Goal: Complete application form: Complete application form

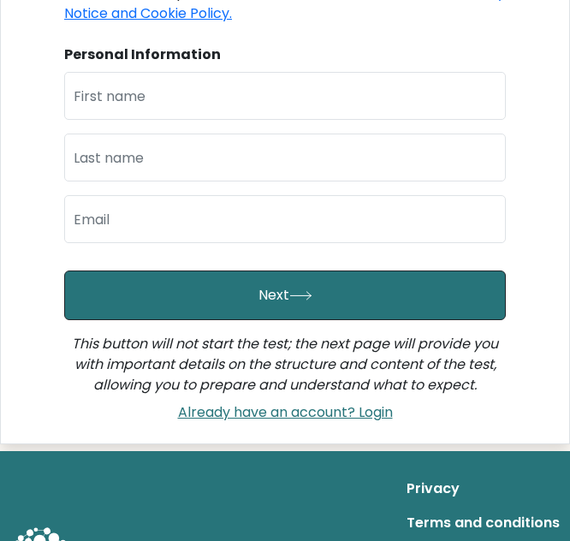
scroll to position [308, 0]
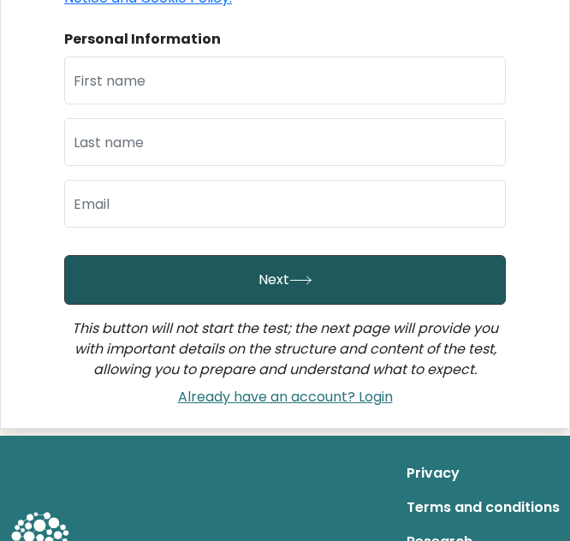
click at [451, 290] on button "Next" at bounding box center [285, 280] width 442 height 50
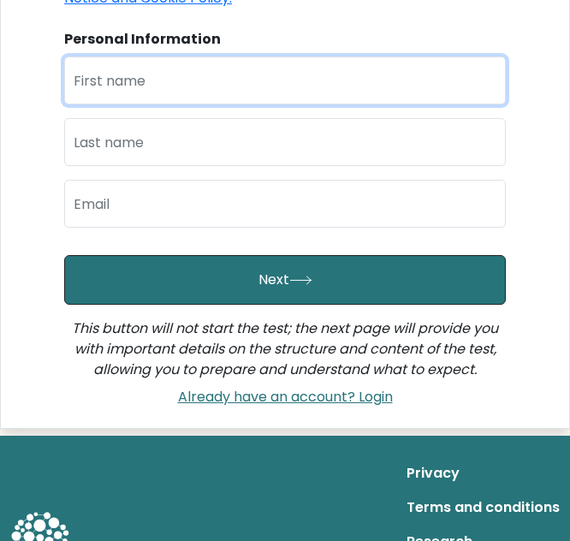
click at [371, 79] on input "text" at bounding box center [285, 81] width 442 height 48
type input "carolyn"
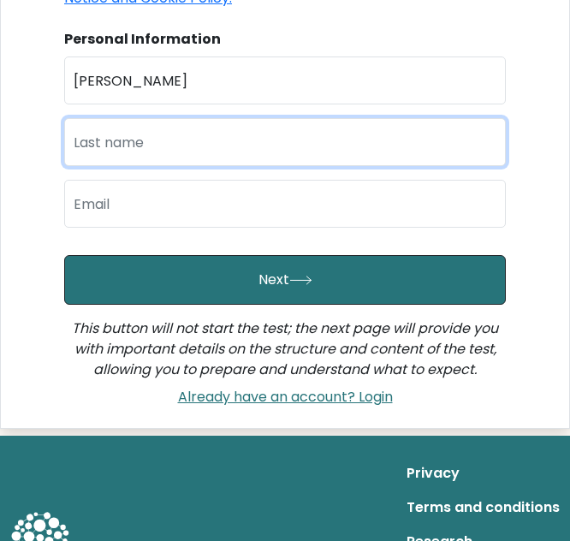
click at [361, 140] on input "text" at bounding box center [285, 142] width 442 height 48
type input "lui"
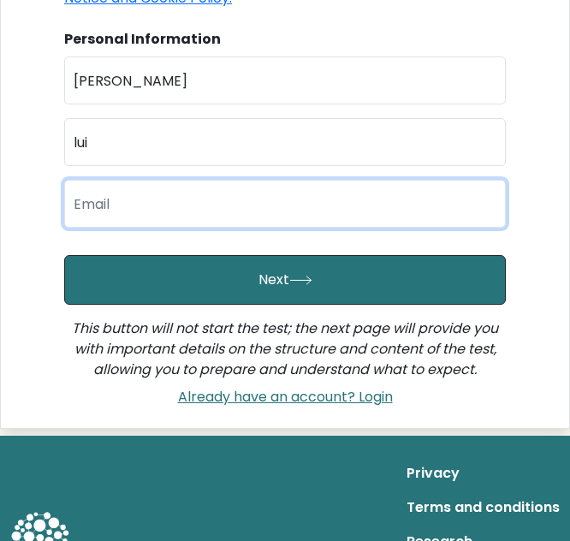
click at [363, 183] on input "email" at bounding box center [285, 204] width 442 height 48
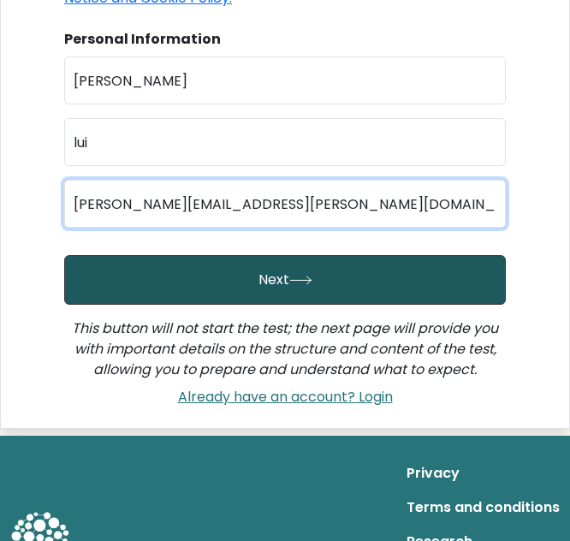
type input "carolyn.lui@gmail.com"
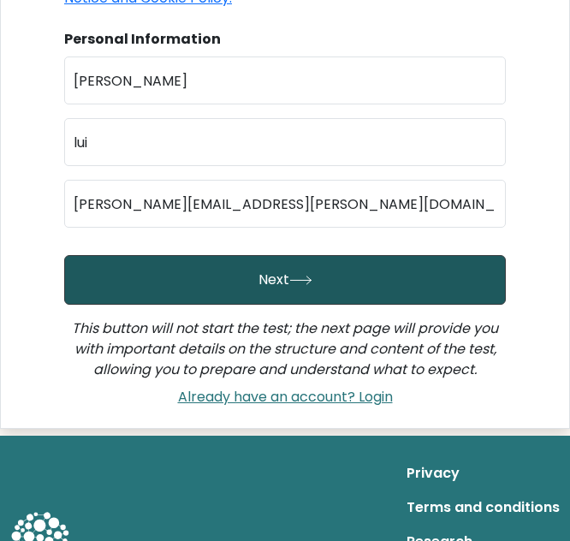
click at [488, 266] on button "Next" at bounding box center [285, 280] width 442 height 50
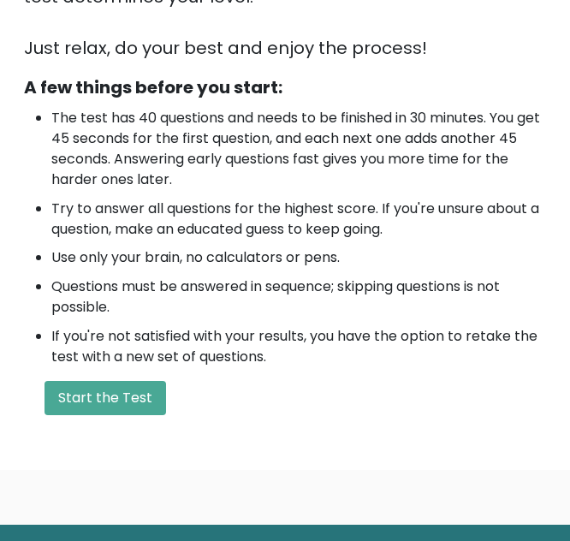
scroll to position [487, 0]
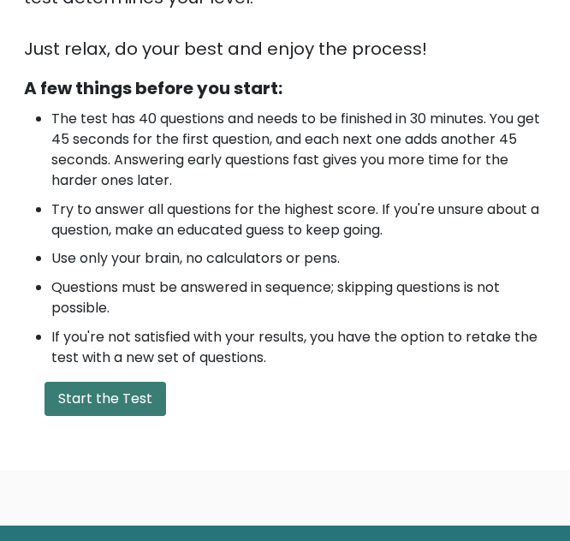
click at [141, 395] on button "Start the Test" at bounding box center [106, 399] width 122 height 34
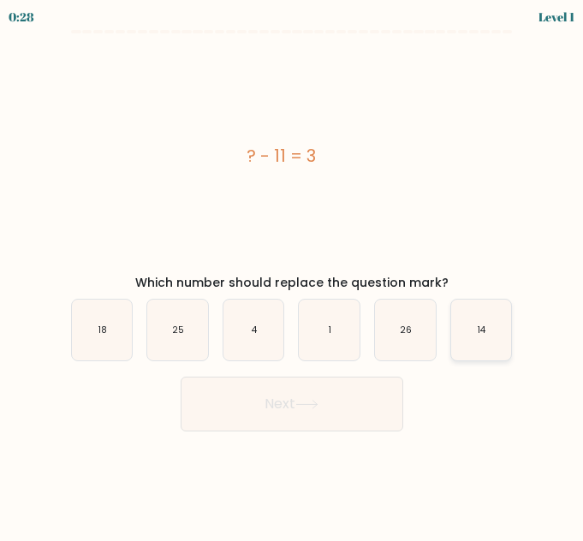
click at [486, 335] on text "14" at bounding box center [482, 330] width 9 height 13
click at [293, 275] on input "f. 14" at bounding box center [292, 273] width 1 height 4
radio input "true"
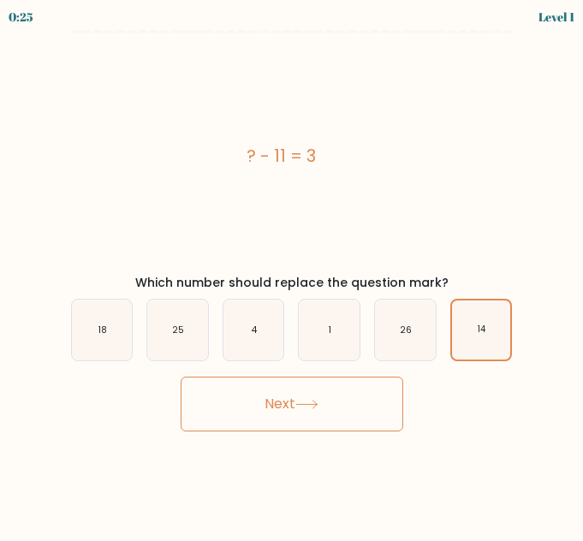
click at [308, 442] on body "0:25 Level 1 a." at bounding box center [291, 270] width 583 height 541
click at [313, 388] on button "Next" at bounding box center [292, 404] width 223 height 55
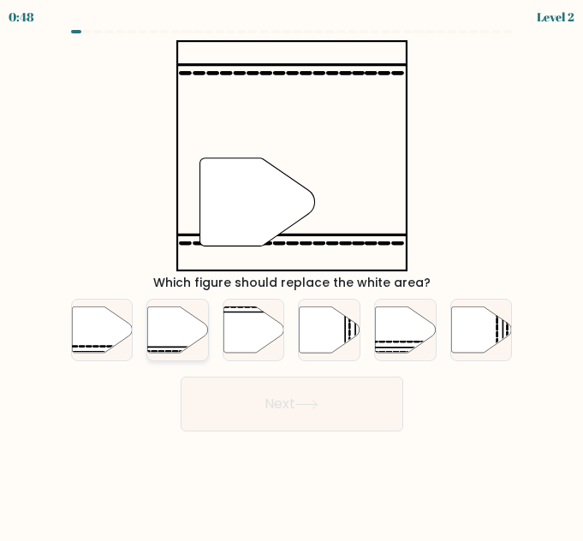
click at [182, 326] on icon at bounding box center [177, 330] width 61 height 46
click at [292, 275] on input "b." at bounding box center [292, 273] width 1 height 4
radio input "true"
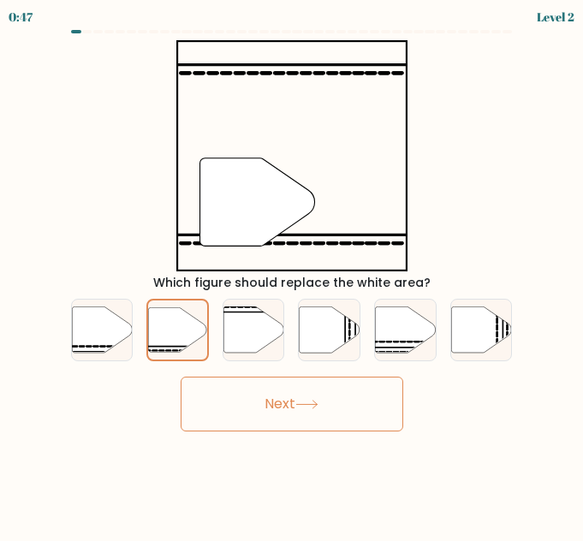
click at [247, 388] on button "Next" at bounding box center [292, 404] width 223 height 55
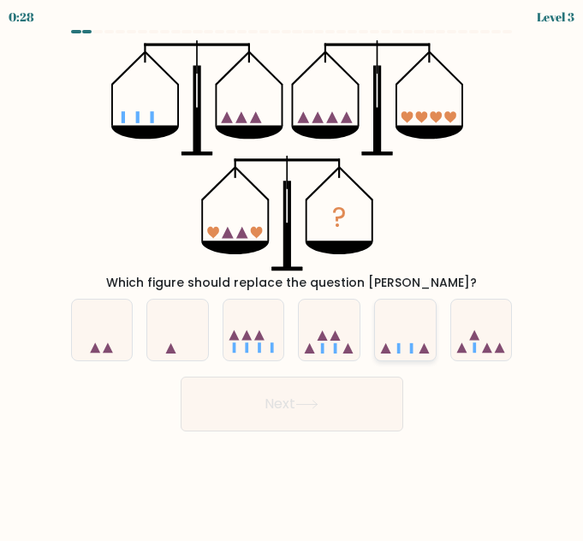
click at [398, 348] on rect at bounding box center [398, 348] width 3 height 10
click at [293, 275] on input "e." at bounding box center [292, 273] width 1 height 4
radio input "true"
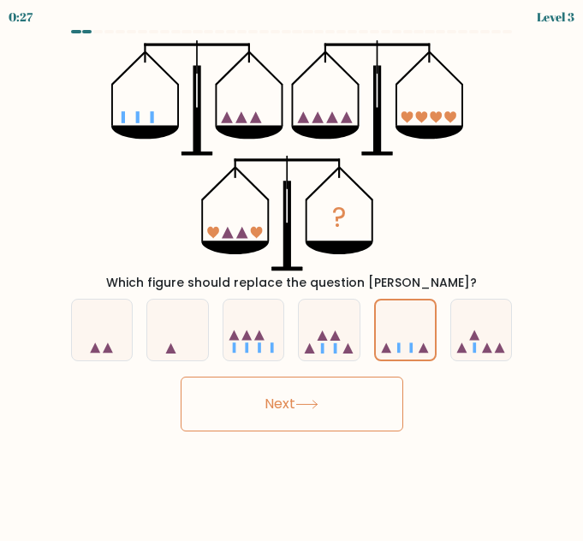
click at [349, 399] on button "Next" at bounding box center [292, 404] width 223 height 55
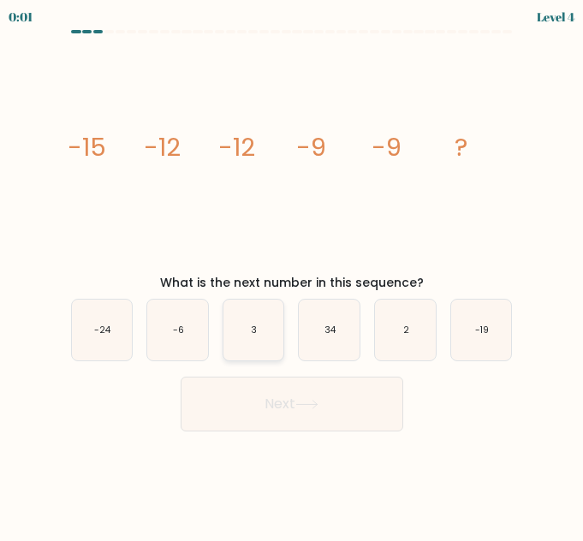
click at [245, 345] on icon "3" at bounding box center [254, 330] width 61 height 61
click at [292, 275] on input "c. 3" at bounding box center [292, 273] width 1 height 4
radio input "true"
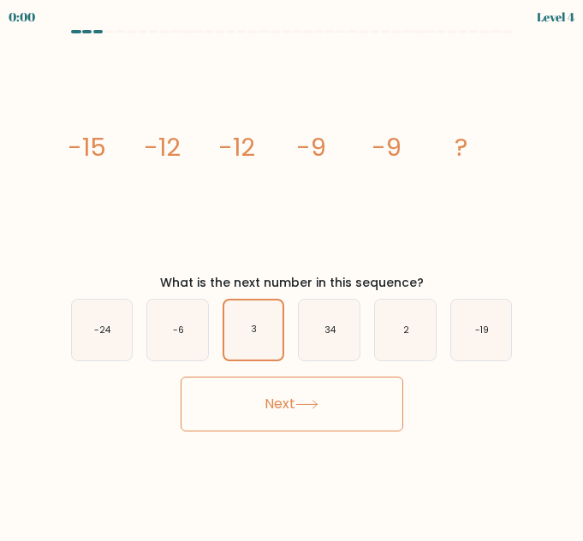
click at [242, 386] on button "Next" at bounding box center [292, 404] width 223 height 55
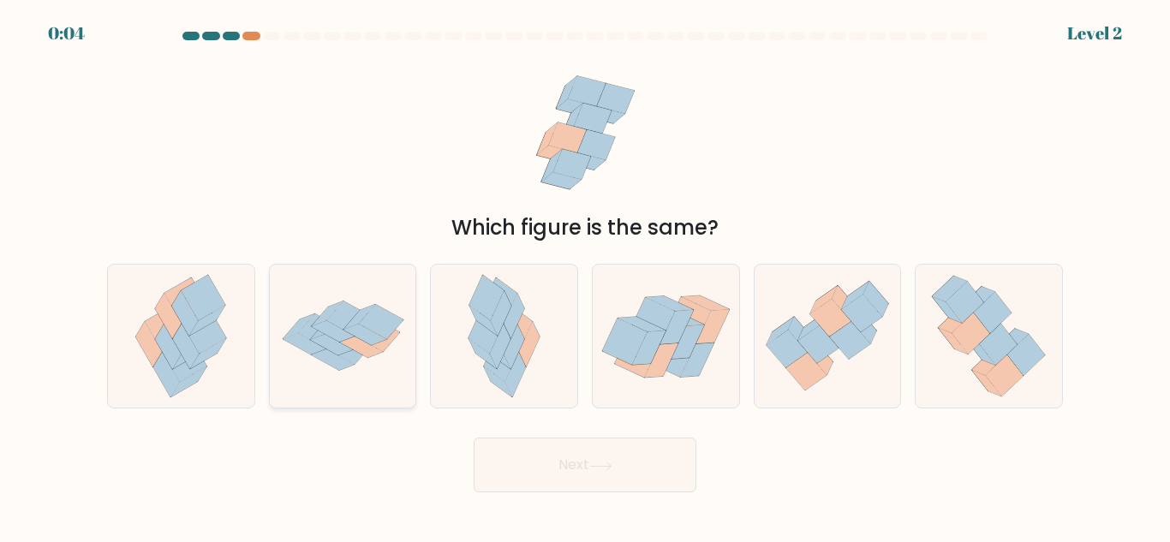
click at [346, 349] on icon at bounding box center [331, 345] width 43 height 21
click at [585, 276] on input "b." at bounding box center [585, 274] width 1 height 4
radio input "true"
click at [516, 475] on button "Next" at bounding box center [585, 465] width 223 height 55
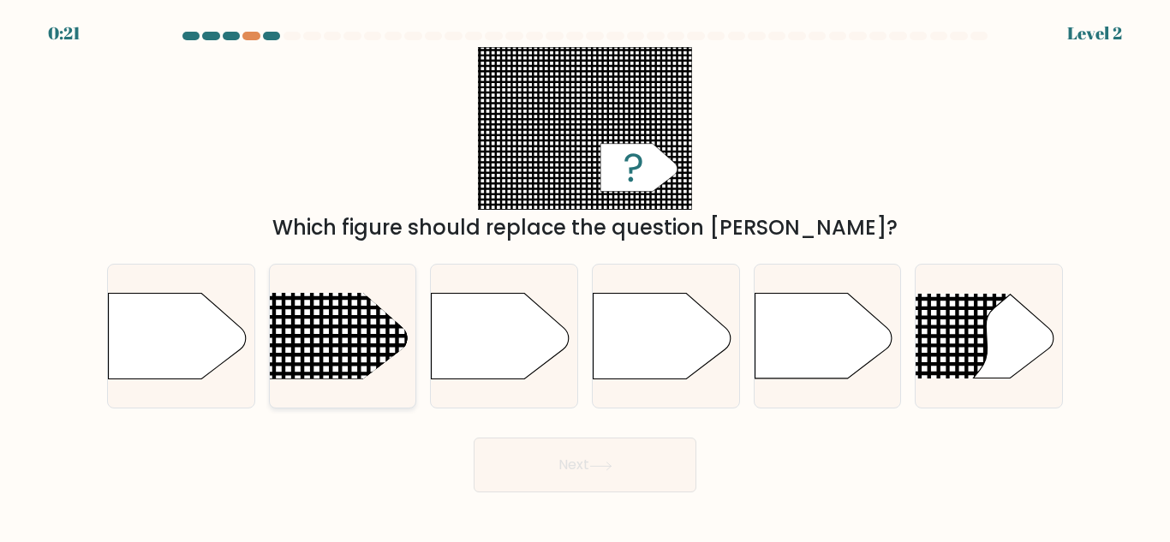
click at [355, 365] on line at bounding box center [242, 365] width 713 height 0
click at [585, 276] on input "b." at bounding box center [585, 274] width 1 height 4
radio input "true"
click at [546, 469] on button "Next" at bounding box center [585, 465] width 223 height 55
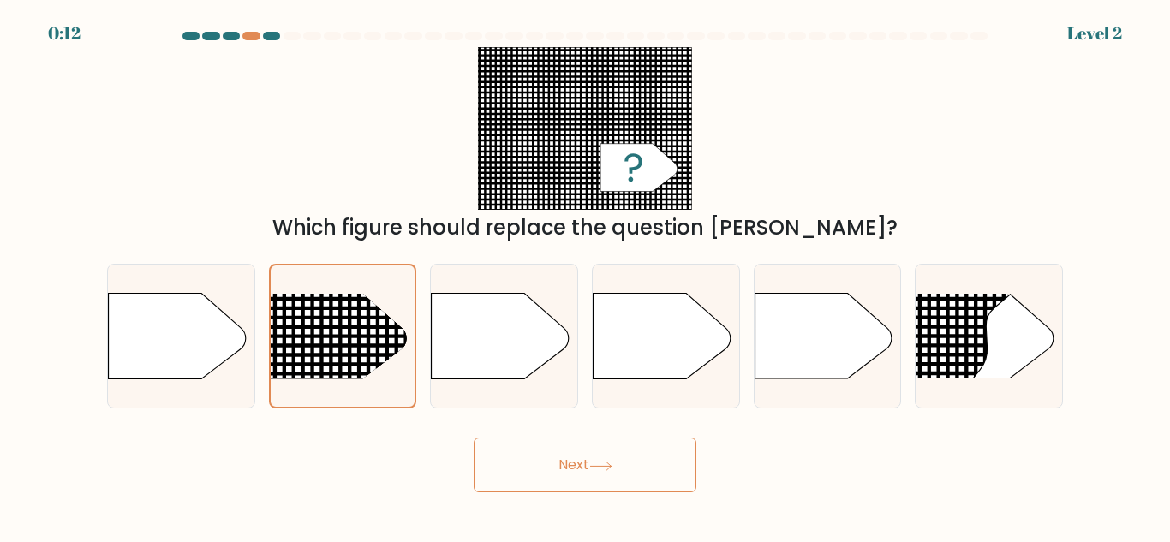
click at [546, 469] on button "Next" at bounding box center [585, 465] width 223 height 55
click at [625, 448] on button "Next" at bounding box center [585, 465] width 223 height 55
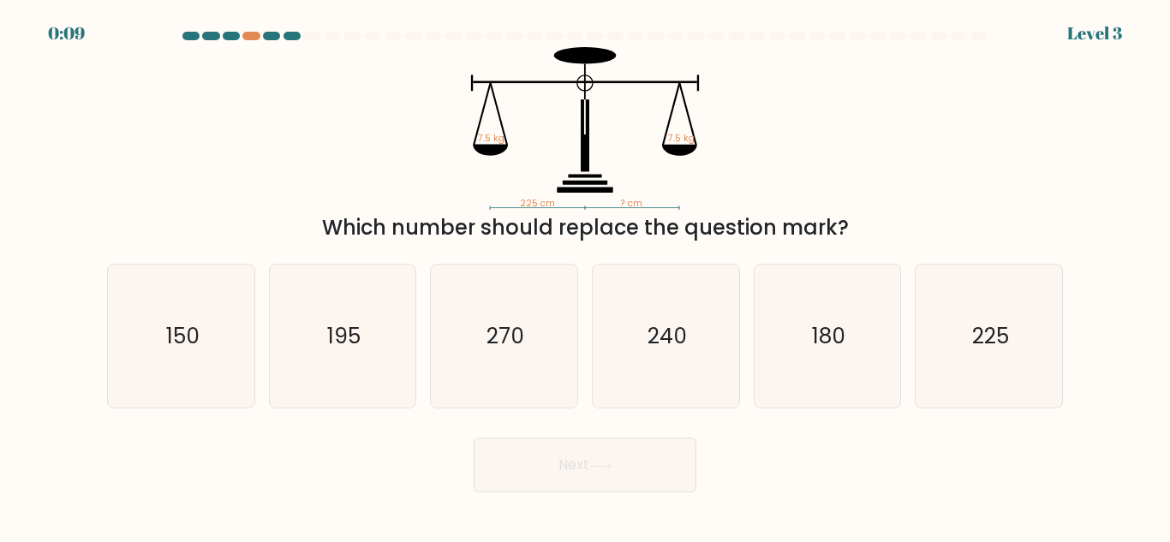
click at [625, 448] on button "Next" at bounding box center [585, 465] width 223 height 55
click at [958, 363] on icon "225" at bounding box center [988, 336] width 143 height 143
click at [586, 276] on input "f. 225" at bounding box center [585, 274] width 1 height 4
radio input "true"
click at [647, 460] on button "Next" at bounding box center [585, 465] width 223 height 55
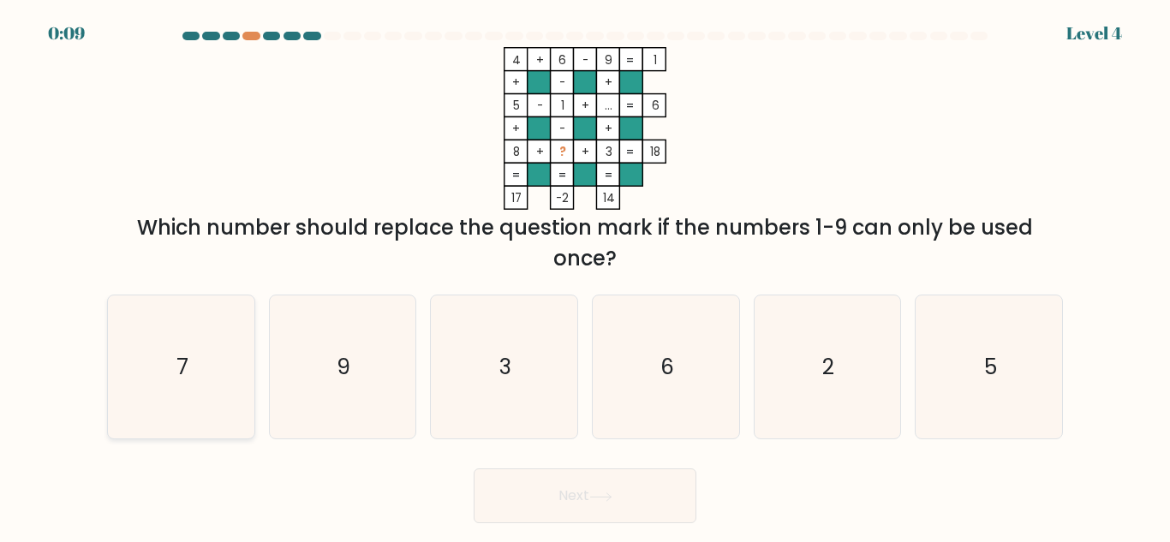
click at [174, 318] on icon "7" at bounding box center [181, 367] width 143 height 143
click at [585, 276] on input "a. 7" at bounding box center [585, 274] width 1 height 4
radio input "true"
click at [515, 514] on button "Next" at bounding box center [585, 496] width 223 height 55
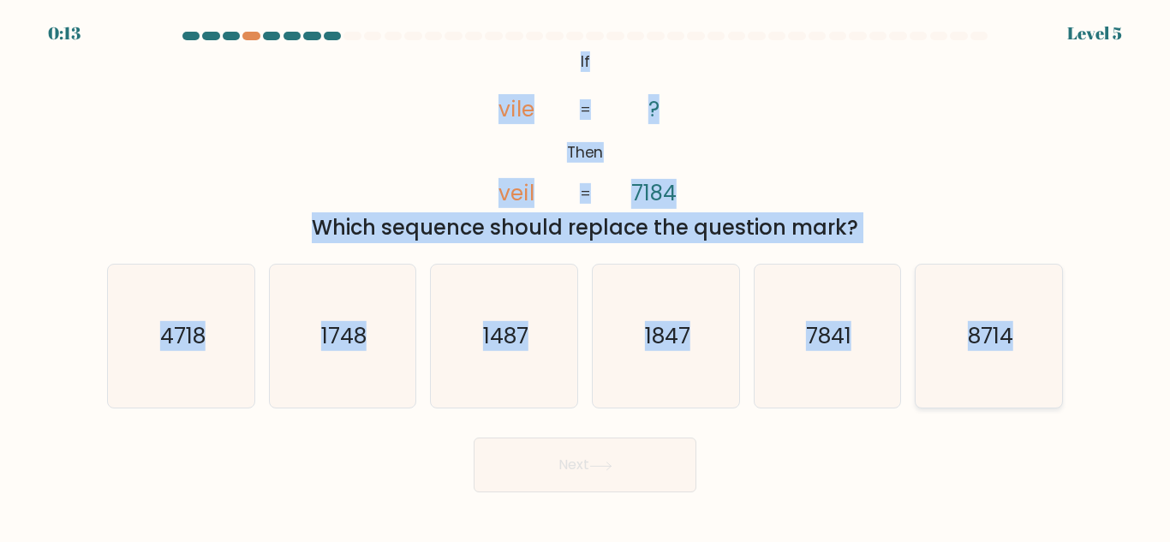
drag, startPoint x: 554, startPoint y: 55, endPoint x: 1056, endPoint y: 355, distance: 584.7
click at [1056, 355] on form "If ?" at bounding box center [585, 262] width 1170 height 461
copy form "If Then vile veil ? 7184 = = Which sequence should replace the question mark? a…"
click at [656, 404] on icon "1847" at bounding box center [665, 336] width 143 height 143
click at [586, 276] on input "d. 1847" at bounding box center [585, 274] width 1 height 4
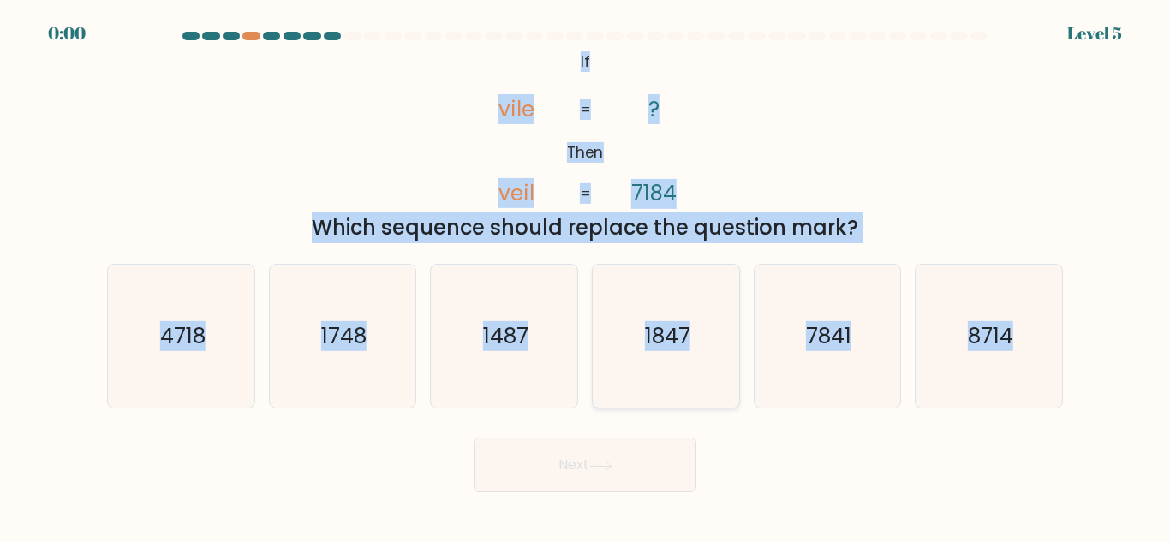
radio input "true"
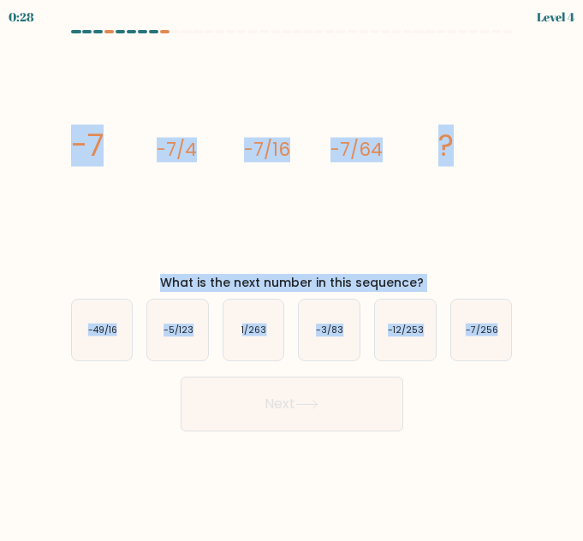
drag, startPoint x: 64, startPoint y: 135, endPoint x: 501, endPoint y: 373, distance: 497.1
click at [501, 373] on form at bounding box center [291, 231] width 583 height 402
copy form "-7 -7/4 -7/16 -7/64 ? What is the next number in this sequence? a. -49/16 b. -5…"
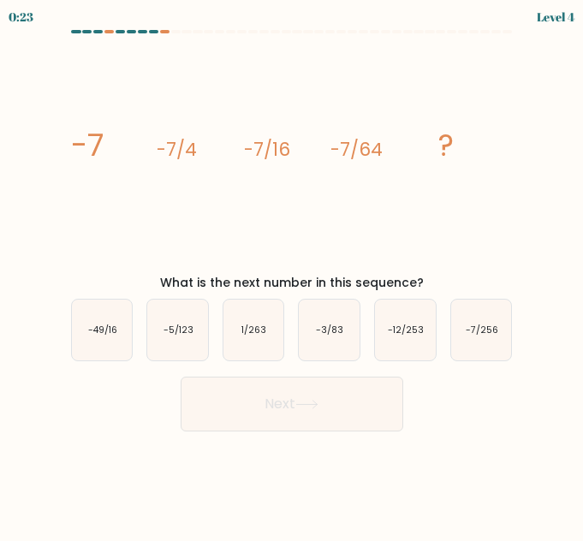
click at [483, 420] on div "Next" at bounding box center [292, 399] width 463 height 63
click at [469, 350] on icon "-7/256" at bounding box center [481, 330] width 61 height 61
click at [293, 275] on input "f. -7/256" at bounding box center [292, 273] width 1 height 4
radio input "true"
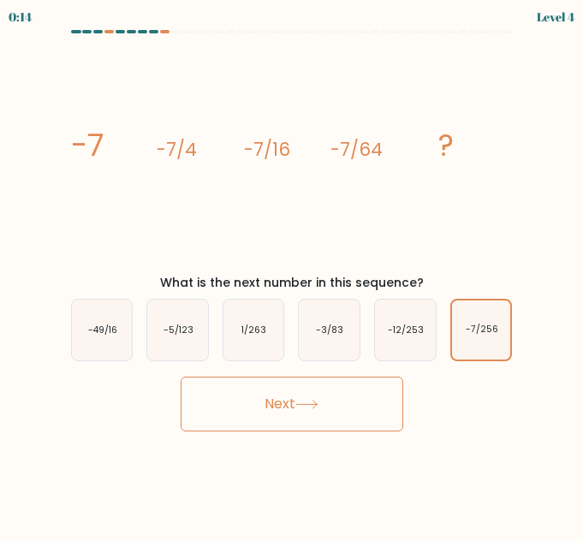
click at [310, 409] on icon at bounding box center [307, 404] width 23 height 9
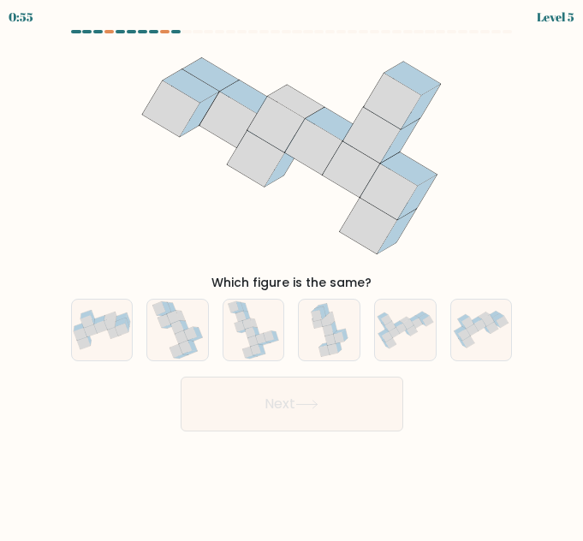
drag, startPoint x: 140, startPoint y: 100, endPoint x: 337, endPoint y: 234, distance: 237.3
click at [337, 234] on icon at bounding box center [291, 155] width 325 height 231
click at [388, 330] on icon at bounding box center [390, 326] width 10 height 10
click at [293, 275] on input "e." at bounding box center [292, 273] width 1 height 4
radio input "true"
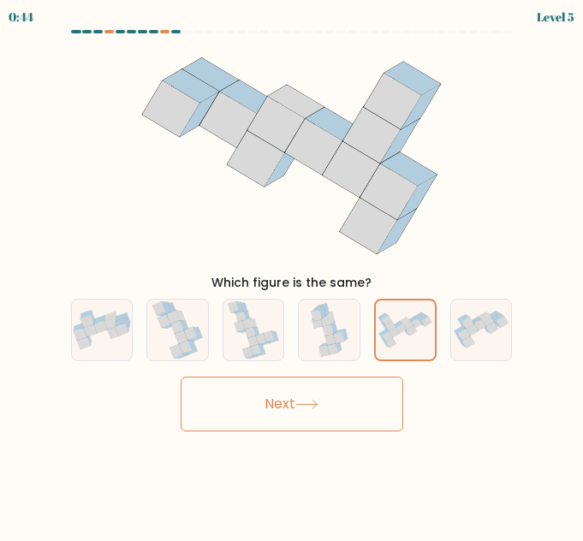
click at [323, 397] on button "Next" at bounding box center [292, 404] width 223 height 55
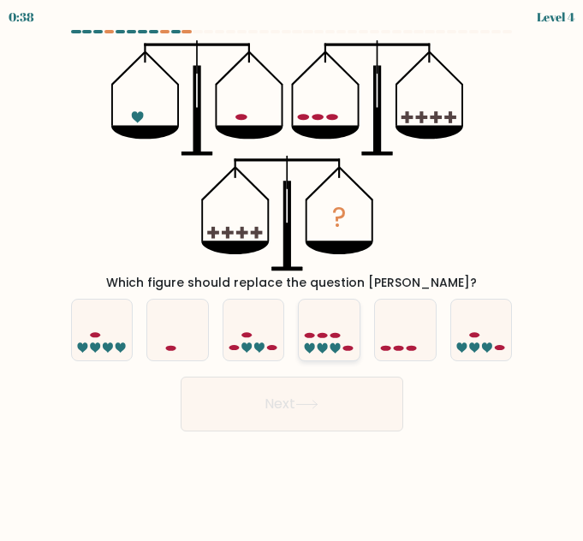
click at [349, 326] on icon at bounding box center [329, 330] width 61 height 51
click at [293, 275] on input "d." at bounding box center [292, 273] width 1 height 4
radio input "true"
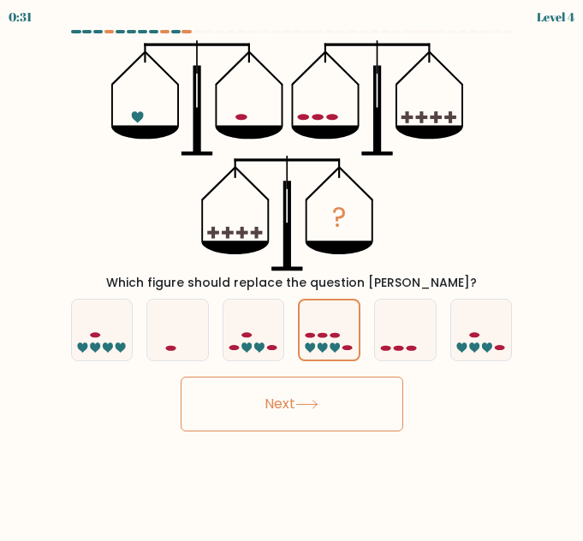
click at [326, 407] on button "Next" at bounding box center [292, 404] width 223 height 55
click at [325, 403] on button "Next" at bounding box center [292, 404] width 223 height 55
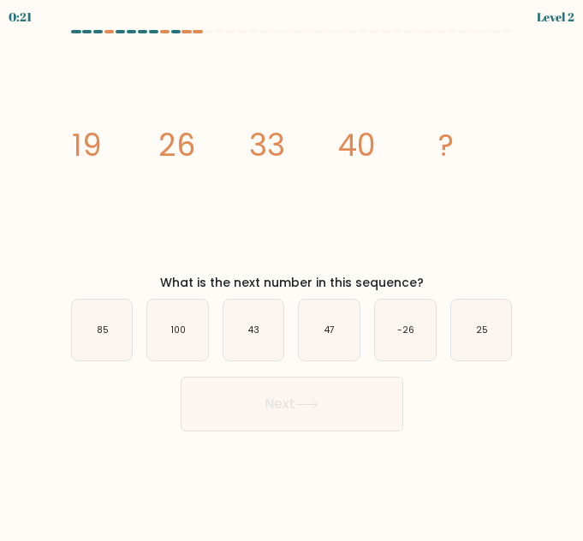
click at [348, 423] on button "Next" at bounding box center [292, 404] width 223 height 55
click at [415, 212] on icon "image/svg+xml 19 26 33 40 ?" at bounding box center [292, 155] width 449 height 231
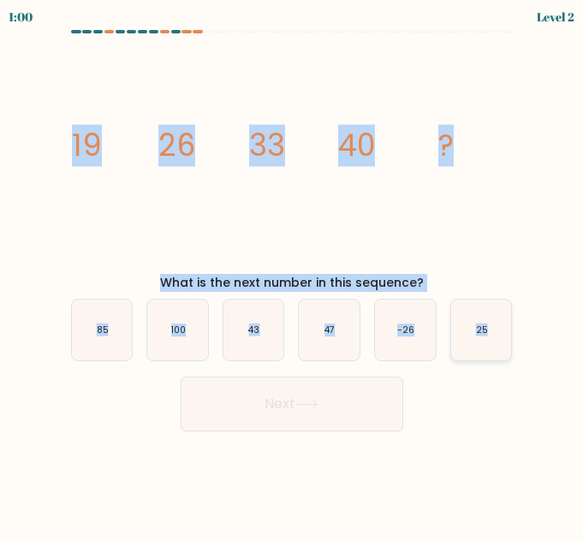
drag, startPoint x: 62, startPoint y: 122, endPoint x: 503, endPoint y: 331, distance: 488.1
click at [503, 331] on form at bounding box center [291, 231] width 583 height 402
copy form "19 26 33 40 ? What is the next number in this sequence? a. 85 b. 100 c. 43 d. 4…"
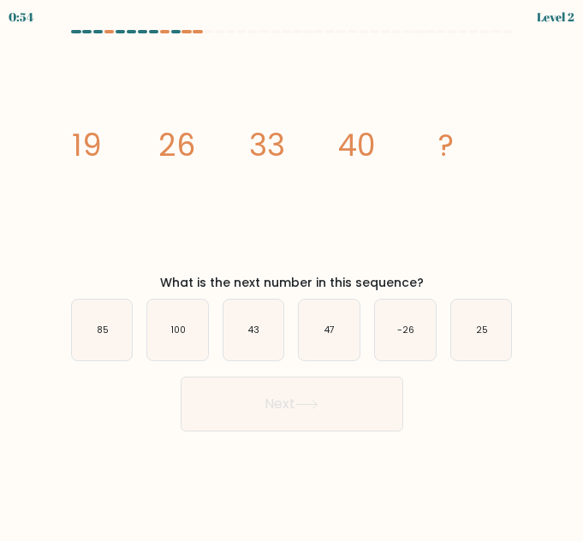
click at [484, 418] on div "Next" at bounding box center [292, 399] width 463 height 63
click at [327, 338] on icon "47" at bounding box center [329, 330] width 61 height 61
click at [293, 275] on input "d. 47" at bounding box center [292, 273] width 1 height 4
radio input "true"
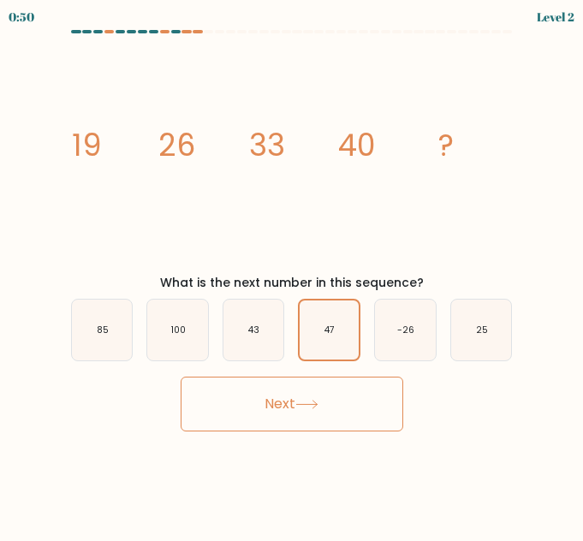
click at [320, 396] on button "Next" at bounding box center [292, 404] width 223 height 55
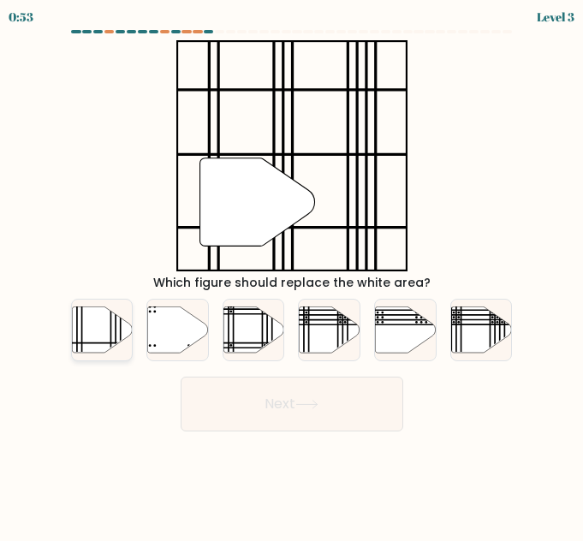
click at [104, 331] on icon at bounding box center [102, 330] width 61 height 46
click at [292, 275] on input "a." at bounding box center [292, 273] width 1 height 4
radio input "true"
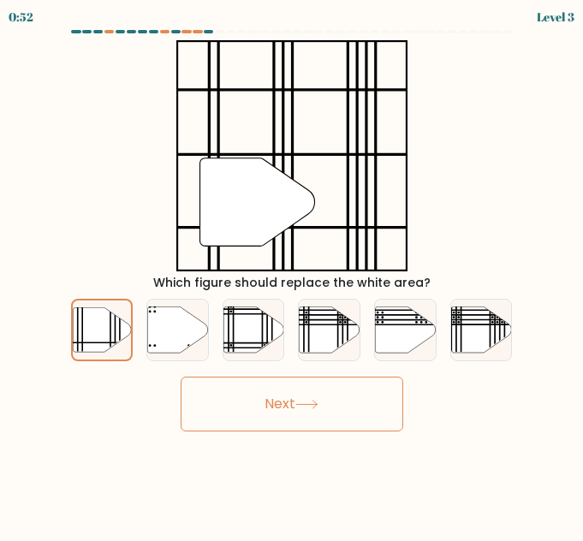
click at [248, 407] on button "Next" at bounding box center [292, 404] width 223 height 55
click at [265, 406] on button "Next" at bounding box center [292, 404] width 223 height 55
click at [261, 402] on button "Next" at bounding box center [292, 404] width 223 height 55
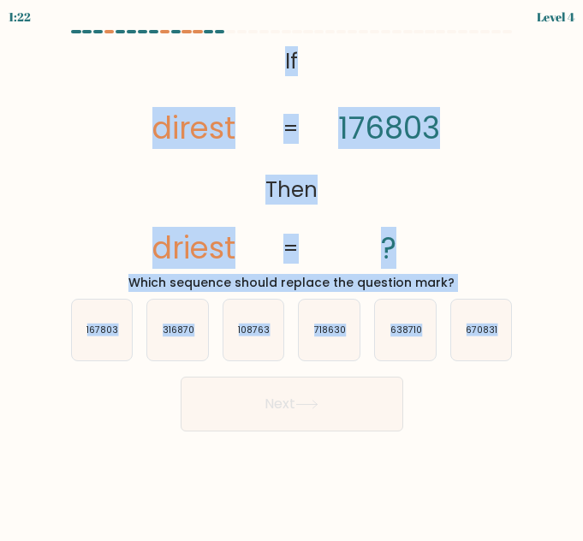
drag, startPoint x: 267, startPoint y: 52, endPoint x: 499, endPoint y: 406, distance: 422.7
click at [499, 406] on form "If ?" at bounding box center [291, 231] width 583 height 402
copy form "If Then direst driest 176803 ? = = Which sequence should replace the question m…"
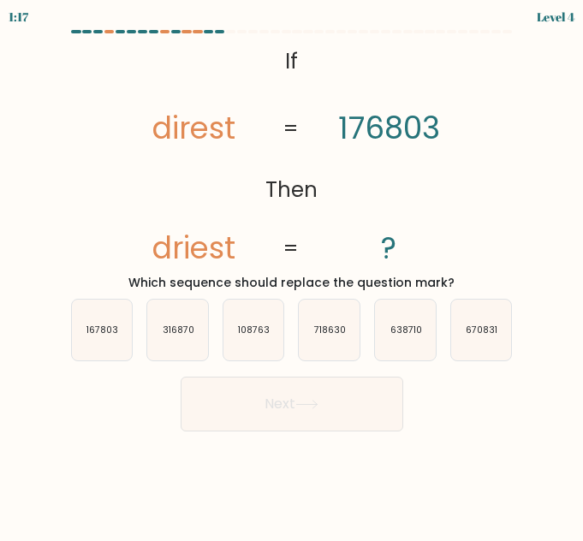
click at [461, 465] on body "1:17 Level 4 If" at bounding box center [291, 270] width 583 height 541
click at [466, 428] on div "Next" at bounding box center [292, 399] width 463 height 63
click at [87, 308] on icon "167803" at bounding box center [102, 330] width 61 height 61
click at [292, 275] on input "a. 167803" at bounding box center [292, 273] width 1 height 4
radio input "true"
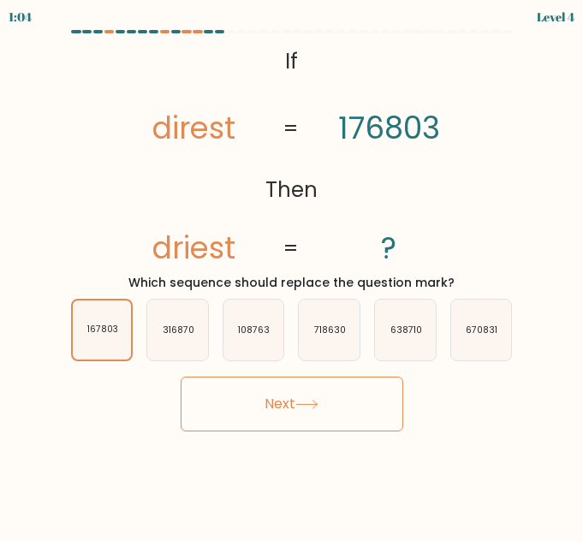
click at [261, 423] on button "Next" at bounding box center [292, 404] width 223 height 55
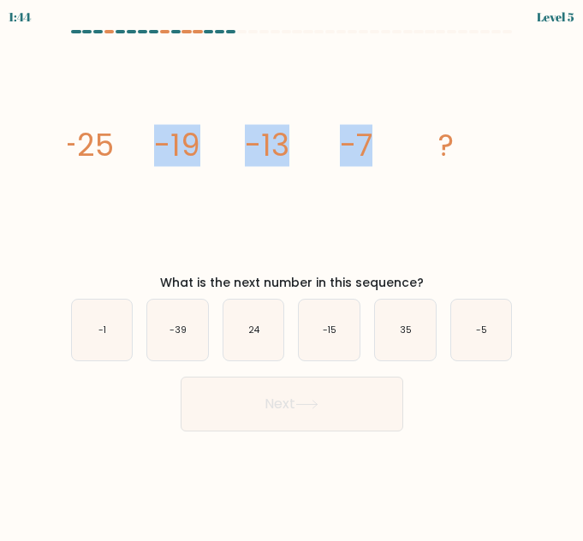
drag, startPoint x: 63, startPoint y: 108, endPoint x: 385, endPoint y: 243, distance: 348.6
click at [385, 243] on div "image/svg+xml -25 -19 -13 -7 ? What is the next number in this sequence?" at bounding box center [292, 166] width 463 height 252
click at [385, 243] on icon "image/svg+xml -25 -19 -13 -7 ?" at bounding box center [292, 155] width 449 height 231
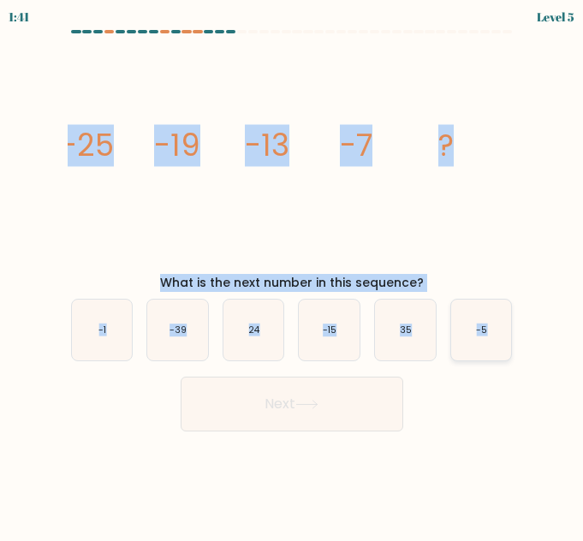
drag, startPoint x: 60, startPoint y: 141, endPoint x: 512, endPoint y: 353, distance: 499.3
click at [512, 353] on form at bounding box center [291, 231] width 583 height 402
copy form "-25 -19 -13 -7 ? What is the next number in this sequence? a. -1 b. -39 c. 24 d…"
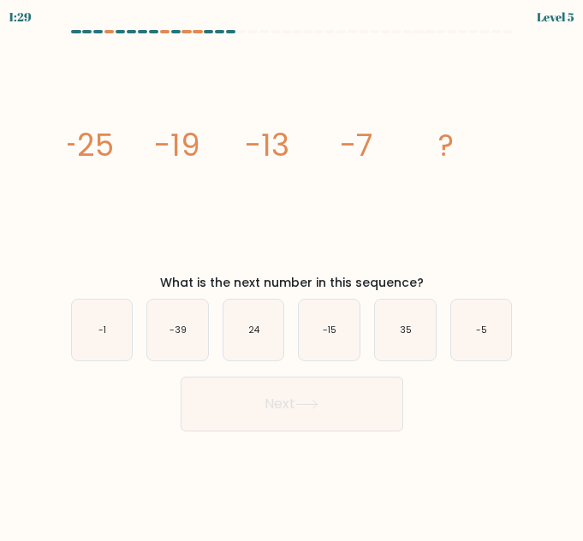
click at [400, 449] on body "1:29 Level 5" at bounding box center [291, 270] width 583 height 541
click at [92, 316] on icon "-1" at bounding box center [102, 330] width 61 height 61
click at [292, 275] on input "a. -1" at bounding box center [292, 273] width 1 height 4
radio input "true"
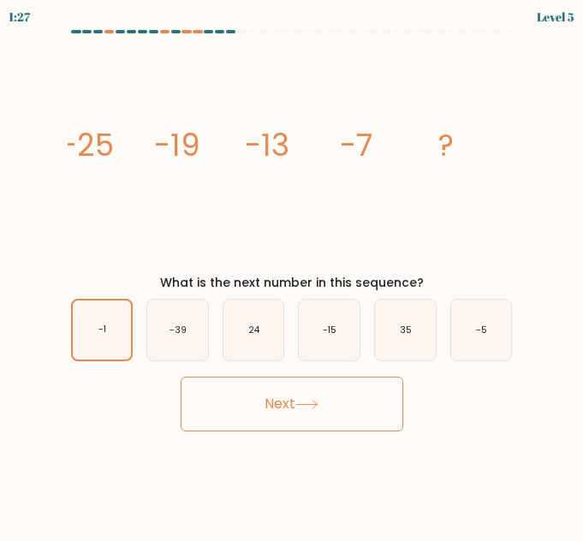
click at [220, 397] on button "Next" at bounding box center [292, 404] width 223 height 55
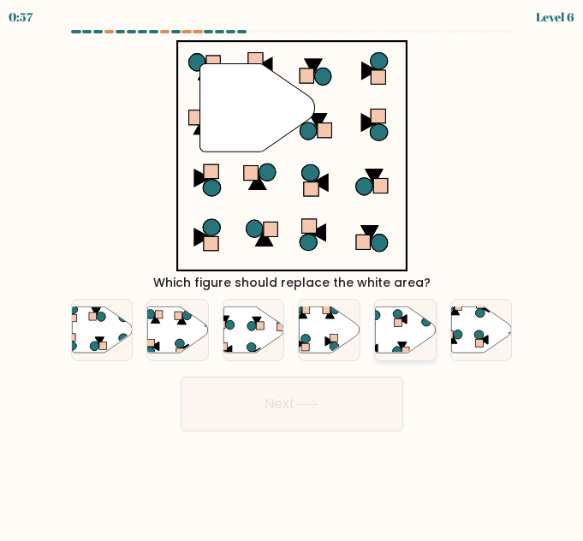
click at [408, 349] on rect at bounding box center [407, 351] width 8 height 8
click at [293, 275] on input "e." at bounding box center [292, 273] width 1 height 4
radio input "true"
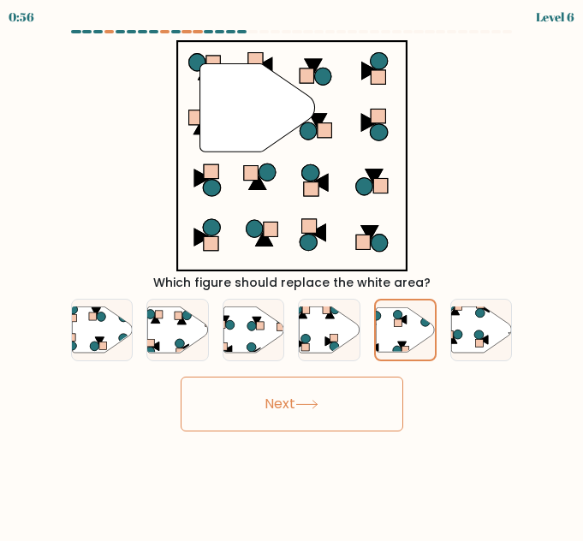
click at [343, 407] on button "Next" at bounding box center [292, 404] width 223 height 55
click at [267, 392] on button "Next" at bounding box center [292, 404] width 223 height 55
click at [365, 398] on button "Next" at bounding box center [292, 404] width 223 height 55
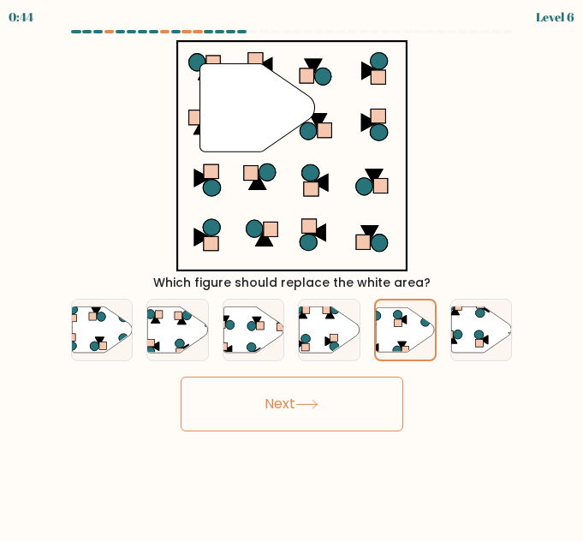
click at [365, 398] on button "Next" at bounding box center [292, 404] width 223 height 55
click at [90, 499] on body "0:43 Level 6" at bounding box center [291, 270] width 583 height 541
click at [310, 331] on icon at bounding box center [330, 330] width 61 height 46
click at [293, 275] on input "d." at bounding box center [292, 273] width 1 height 4
radio input "true"
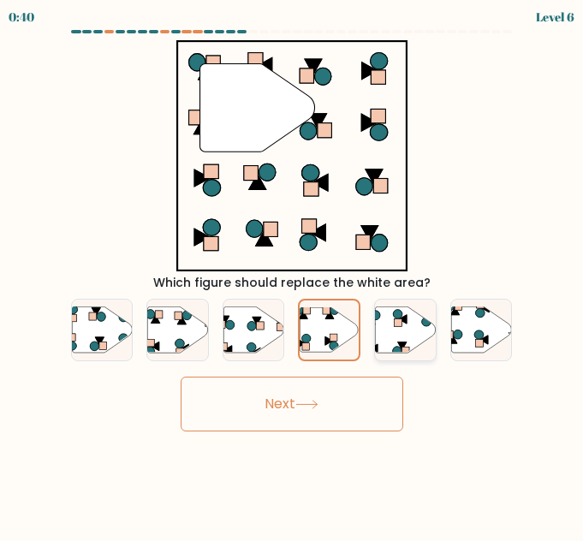
click at [423, 320] on icon at bounding box center [426, 322] width 9 height 9
click at [293, 275] on input "e." at bounding box center [292, 273] width 1 height 4
radio input "true"
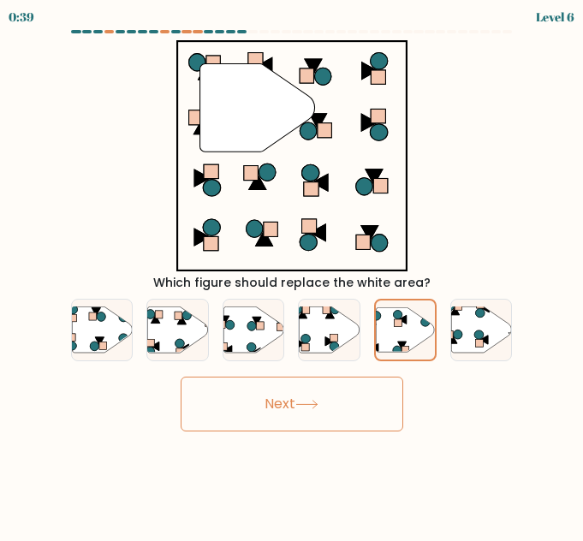
click at [310, 400] on icon at bounding box center [307, 404] width 23 height 9
click at [353, 418] on button "Next" at bounding box center [292, 404] width 223 height 55
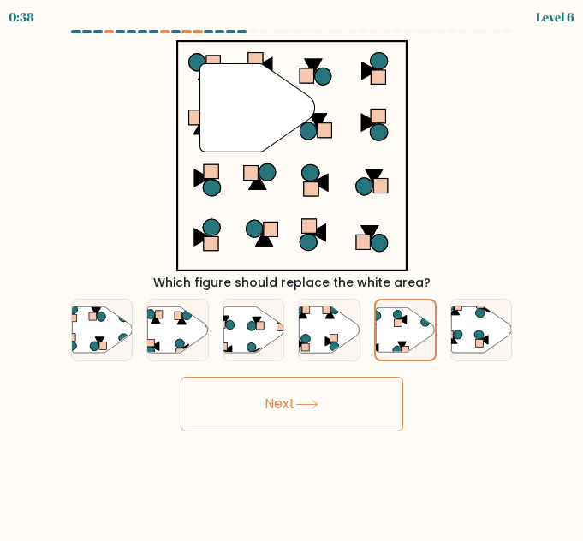
click at [353, 418] on button "Next" at bounding box center [292, 404] width 223 height 55
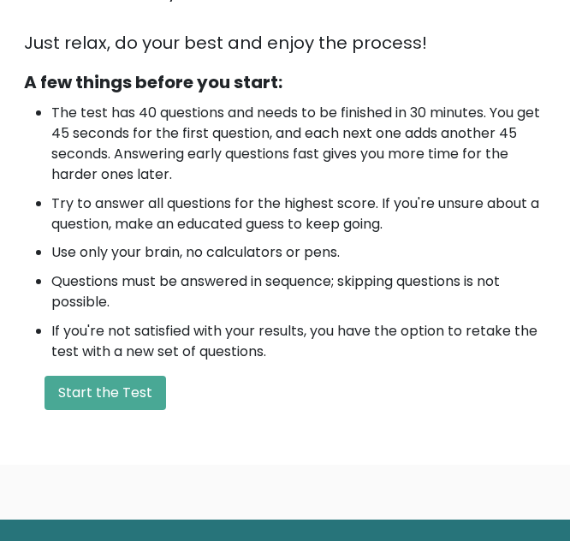
scroll to position [677, 0]
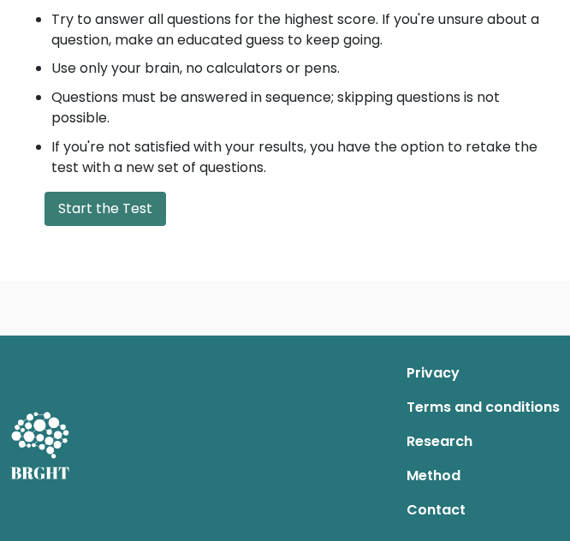
click at [119, 206] on button "Start the Test" at bounding box center [106, 209] width 122 height 34
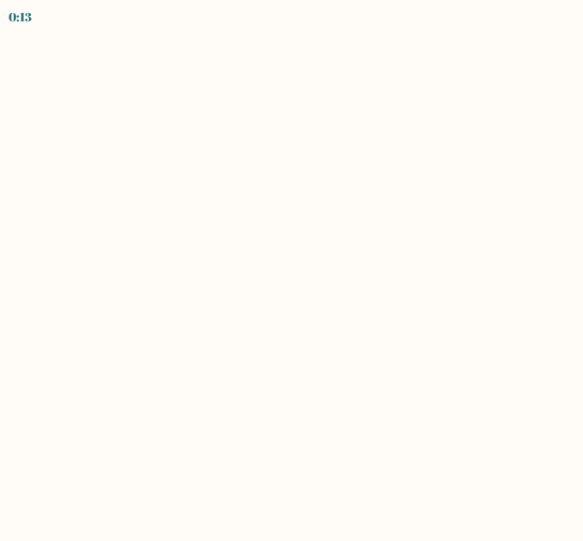
click at [408, 325] on body "0:13" at bounding box center [291, 270] width 583 height 541
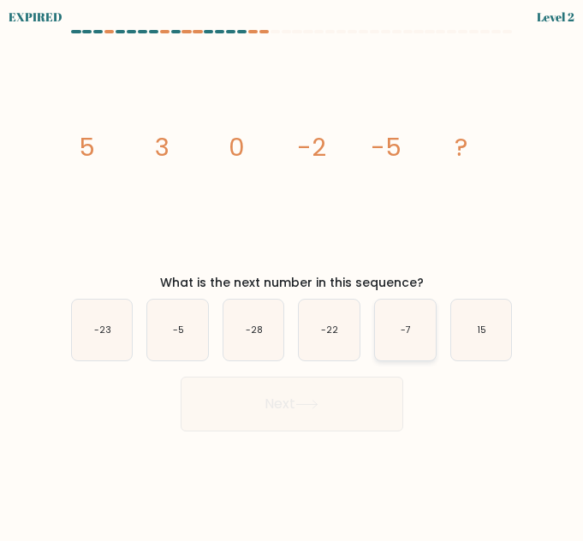
click at [393, 353] on icon "-7" at bounding box center [405, 330] width 61 height 61
click at [293, 275] on input "e. -7" at bounding box center [292, 273] width 1 height 4
radio input "true"
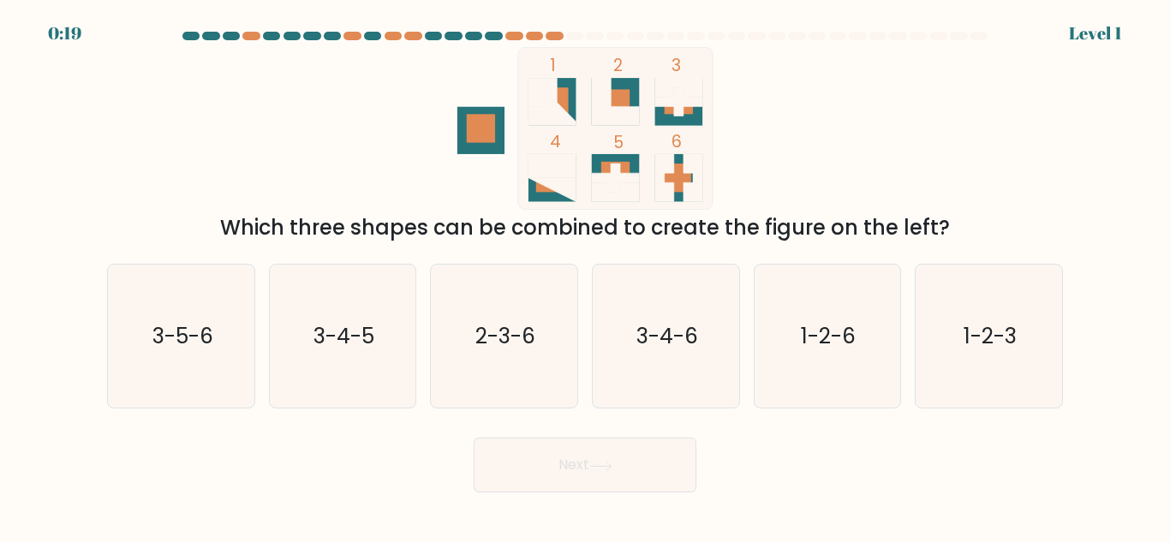
click at [582, 82] on div "1 2 3 4 5 6 Which three shapes can be combined to create the figure on the left?" at bounding box center [585, 145] width 977 height 196
click at [200, 352] on icon "3-5-6" at bounding box center [181, 336] width 143 height 143
click at [582, 276] on input "a. 3-5-6" at bounding box center [585, 274] width 1 height 4
radio input "true"
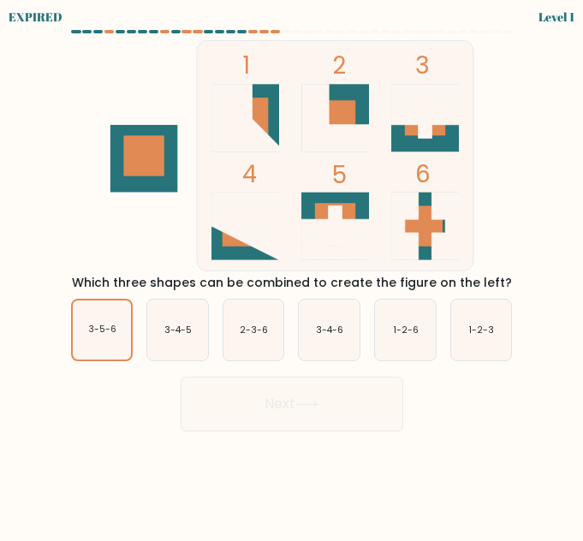
click at [261, 439] on body "EXPIRED Level 1" at bounding box center [291, 270] width 583 height 541
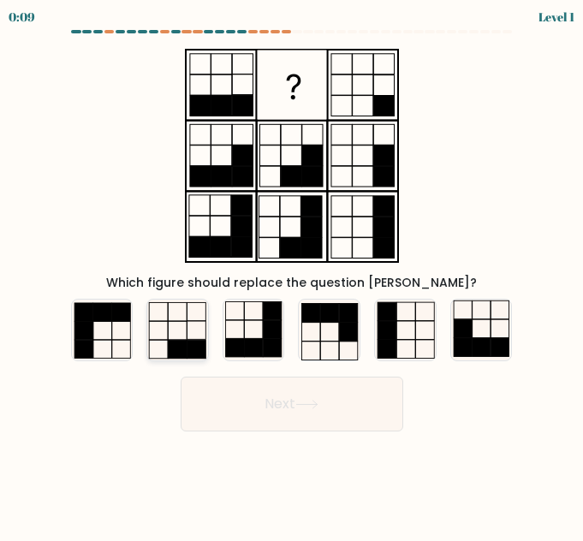
click at [204, 335] on icon at bounding box center [177, 330] width 61 height 61
click at [292, 275] on input "b." at bounding box center [292, 273] width 1 height 4
radio input "true"
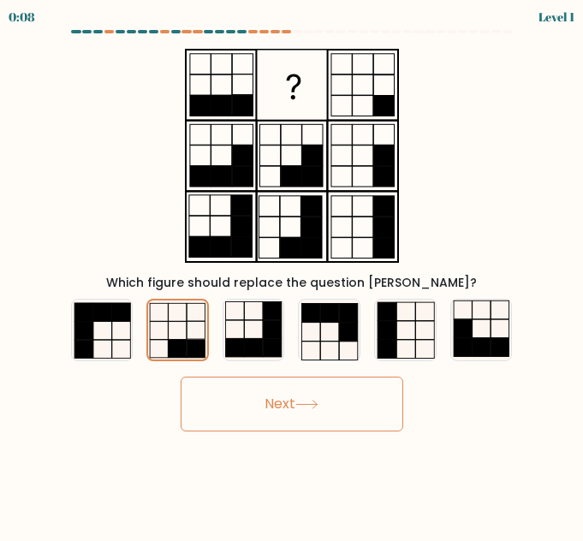
click at [240, 398] on button "Next" at bounding box center [292, 404] width 223 height 55
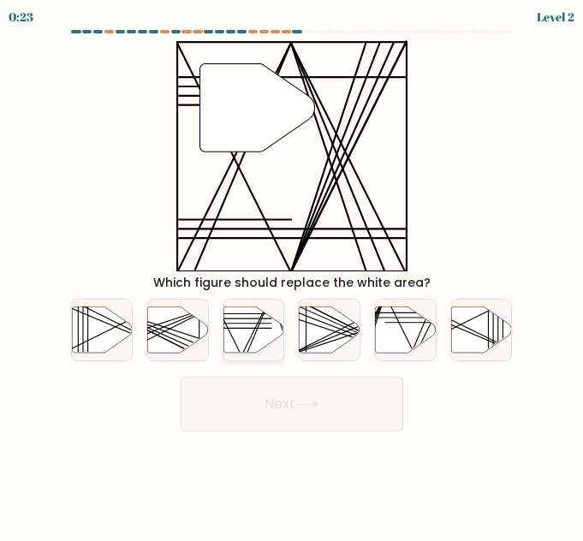
click at [279, 338] on icon at bounding box center [254, 330] width 61 height 47
click at [292, 275] on input "c." at bounding box center [292, 273] width 1 height 4
radio input "true"
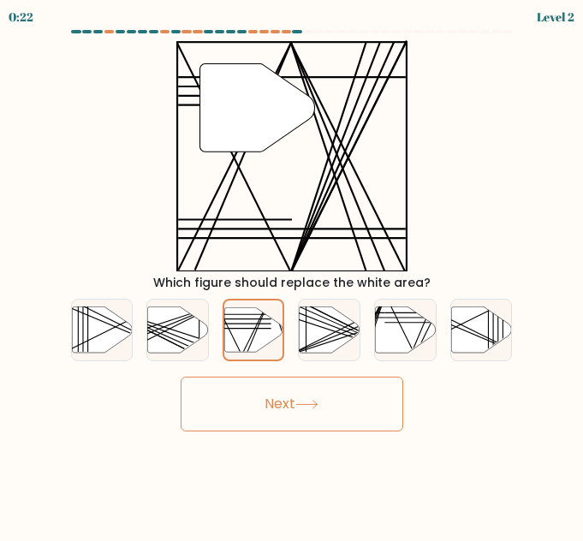
click at [270, 385] on button "Next" at bounding box center [292, 404] width 223 height 55
click at [276, 408] on button "Next" at bounding box center [292, 404] width 223 height 55
click at [316, 386] on button "Next" at bounding box center [292, 404] width 223 height 55
click at [314, 340] on icon at bounding box center [330, 330] width 61 height 46
click at [293, 275] on input "d." at bounding box center [292, 273] width 1 height 4
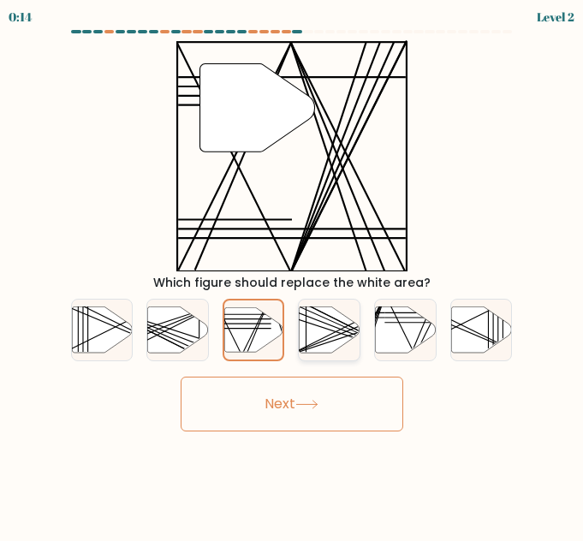
radio input "true"
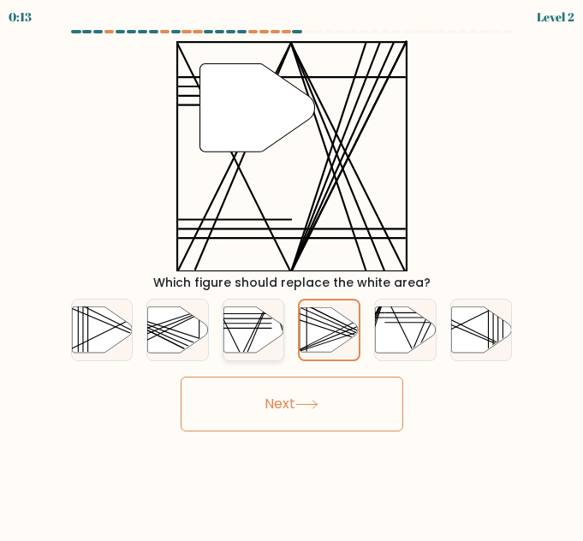
click at [231, 337] on icon at bounding box center [254, 330] width 61 height 46
click at [292, 275] on input "c." at bounding box center [292, 273] width 1 height 4
radio input "true"
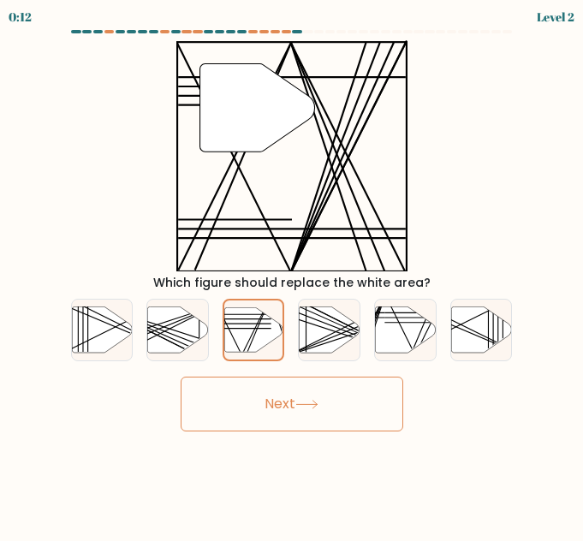
click at [255, 409] on button "Next" at bounding box center [292, 404] width 223 height 55
click at [181, 377] on button "Next" at bounding box center [292, 404] width 223 height 55
click at [255, 409] on button "Next" at bounding box center [292, 404] width 223 height 55
click at [260, 411] on button "Next" at bounding box center [292, 404] width 223 height 55
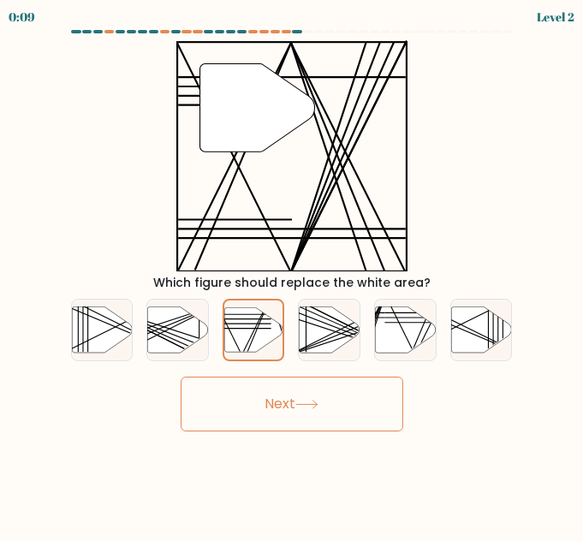
click at [260, 411] on button "Next" at bounding box center [292, 404] width 223 height 55
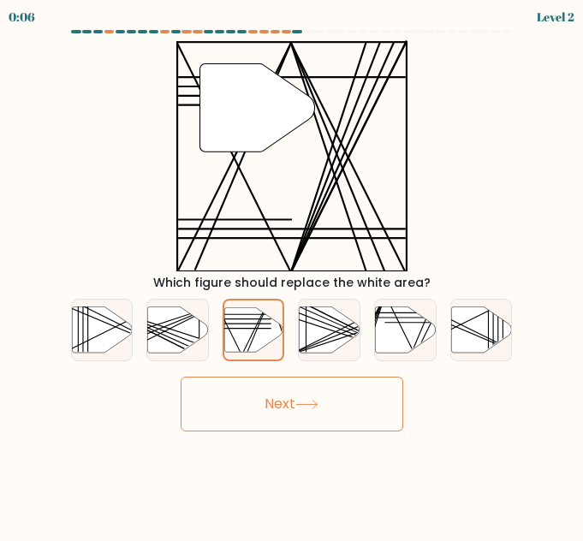
click at [260, 411] on button "Next" at bounding box center [292, 404] width 223 height 55
